Goal: Transaction & Acquisition: Purchase product/service

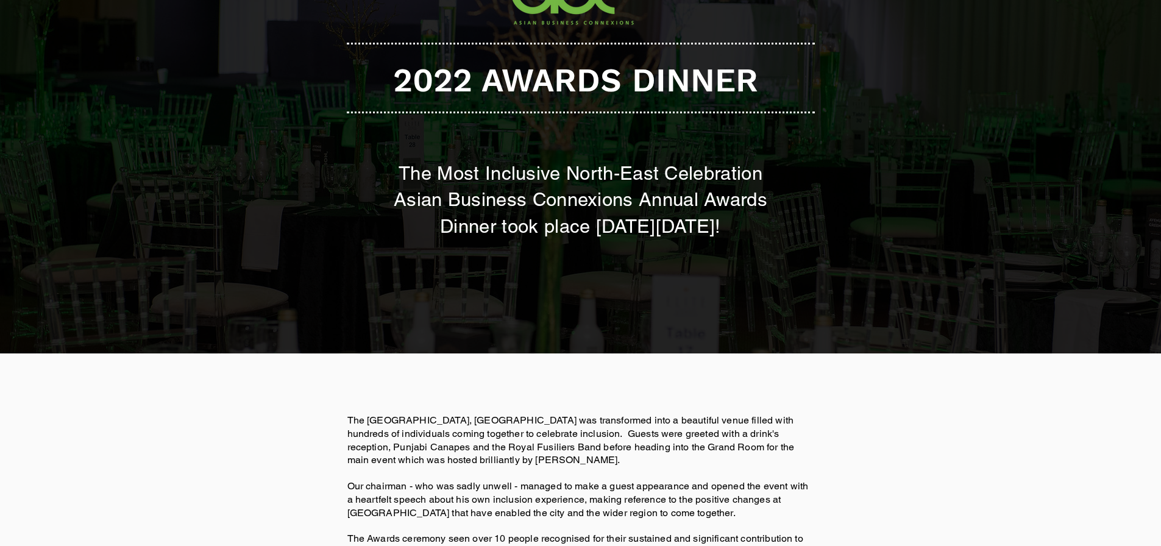
scroll to position [305, 0]
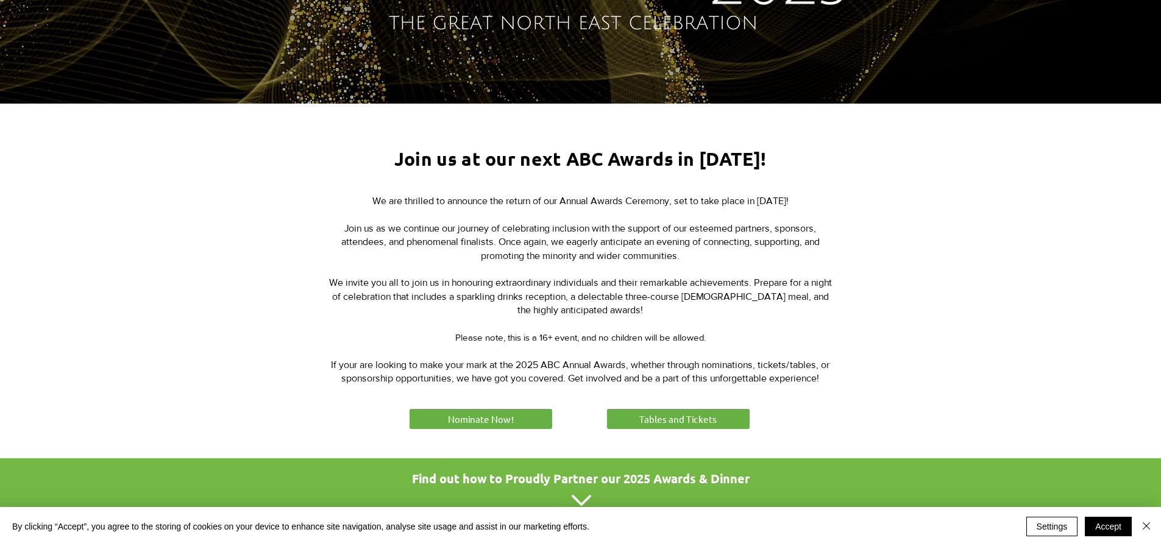
scroll to position [366, 0]
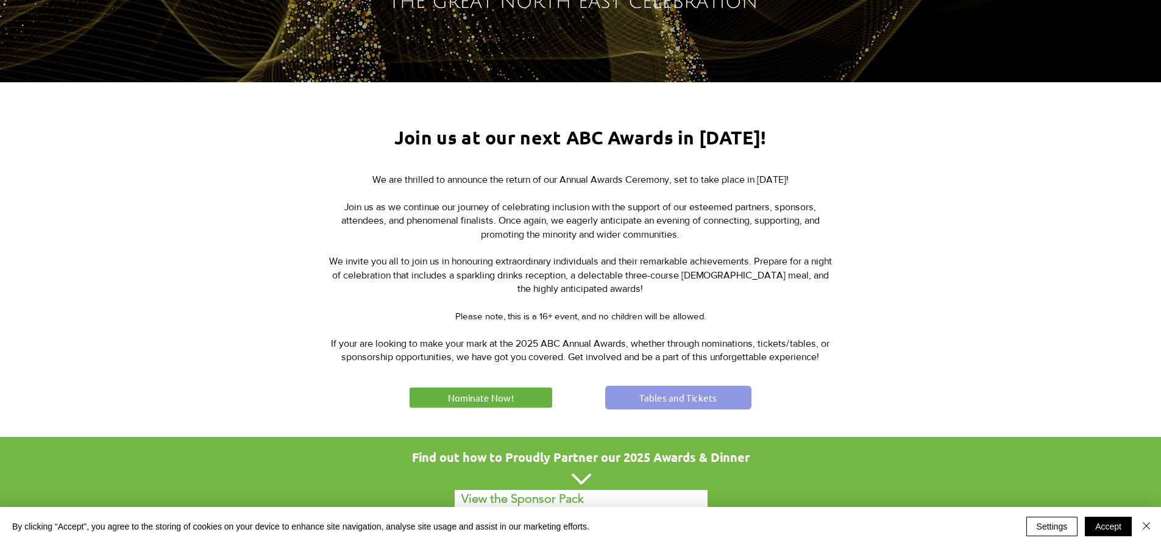
click at [679, 393] on span "Tables and Tickets" at bounding box center [677, 397] width 77 height 13
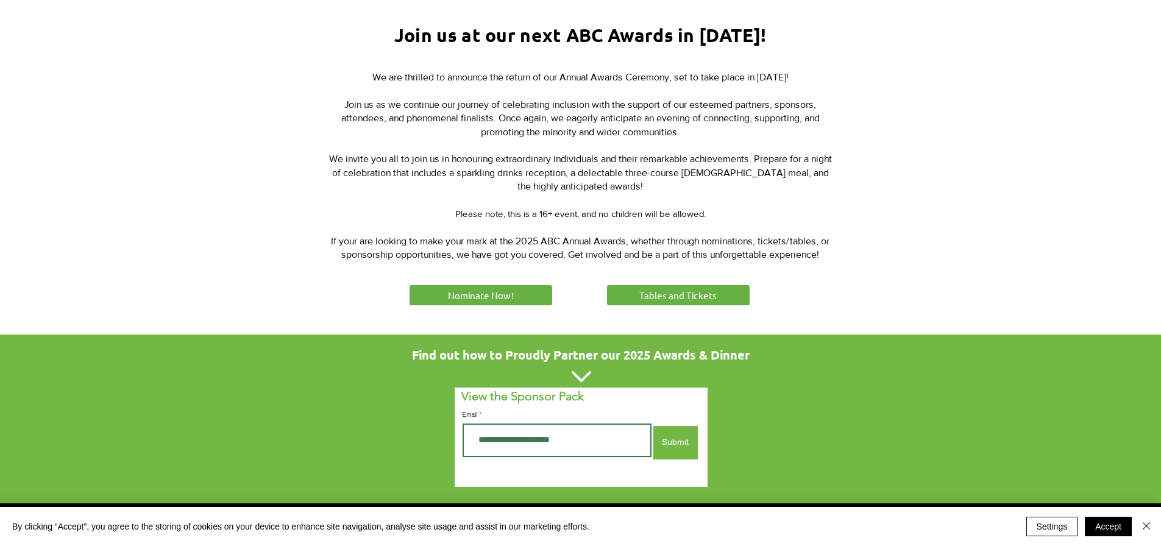
scroll to position [488, 0]
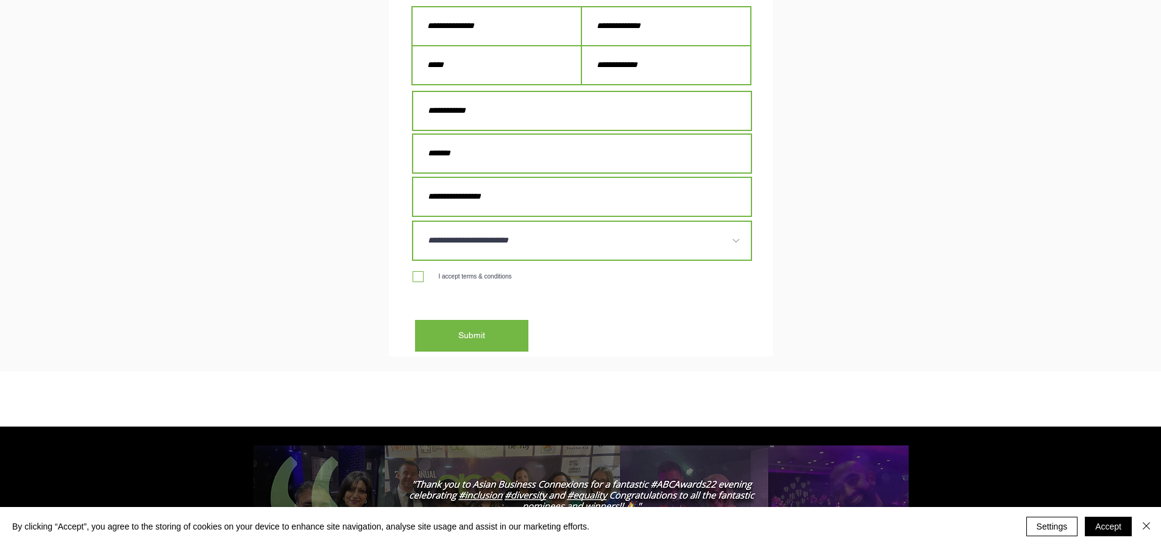
scroll to position [1767, 0]
